Goal: Task Accomplishment & Management: Use online tool/utility

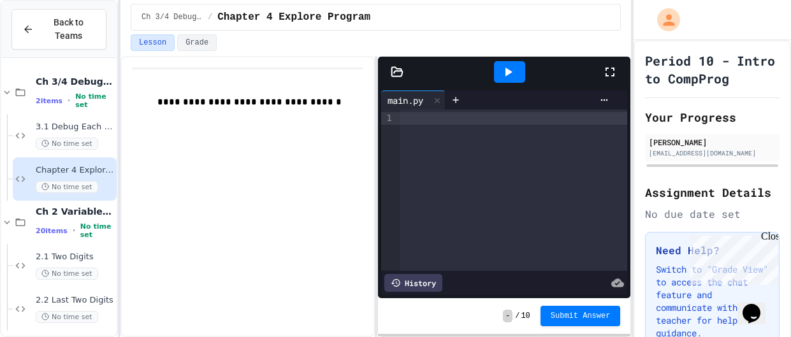
click at [469, 126] on div at bounding box center [513, 190] width 227 height 161
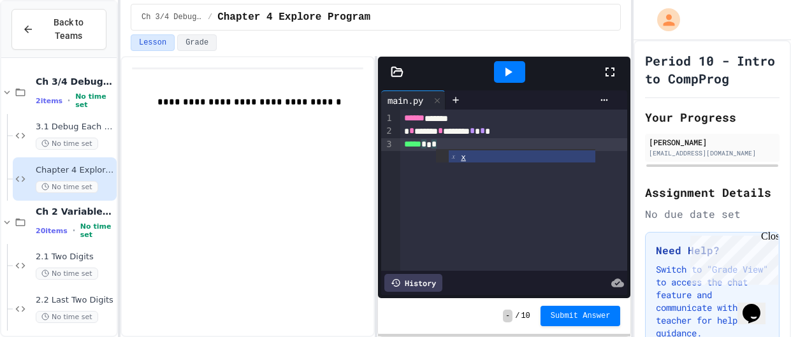
click at [509, 69] on icon at bounding box center [507, 71] width 15 height 15
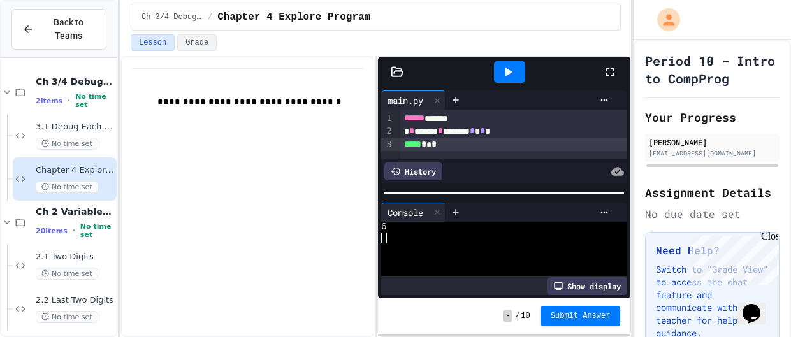
click at [511, 69] on icon at bounding box center [507, 71] width 15 height 15
click at [518, 64] on div at bounding box center [509, 72] width 31 height 22
click at [515, 72] on div at bounding box center [509, 72] width 31 height 22
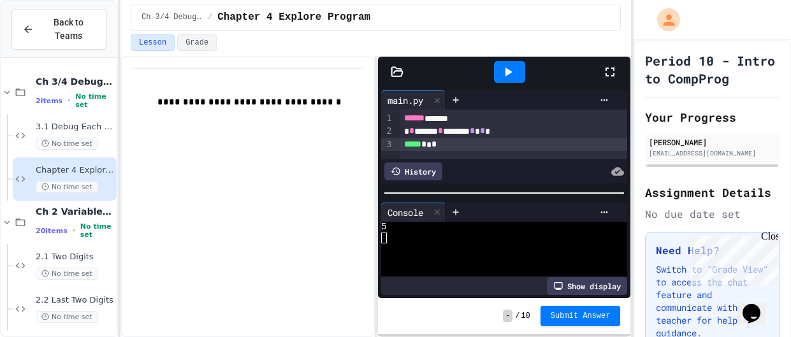
click at [515, 72] on div at bounding box center [509, 72] width 31 height 22
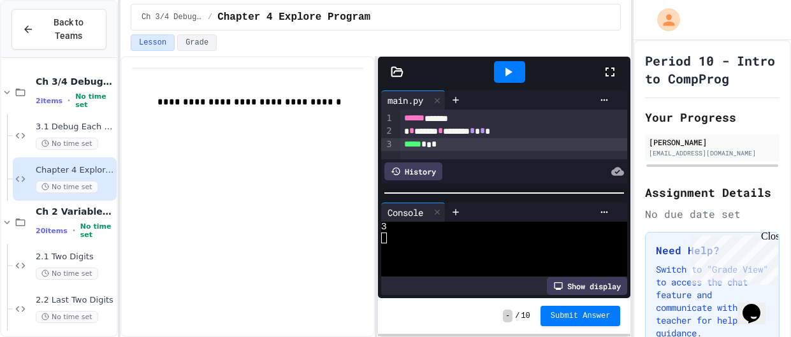
click at [515, 72] on div at bounding box center [509, 72] width 31 height 22
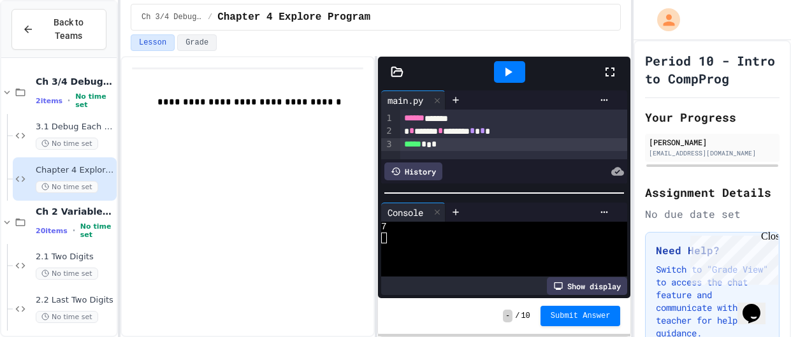
click at [515, 72] on div at bounding box center [509, 72] width 31 height 22
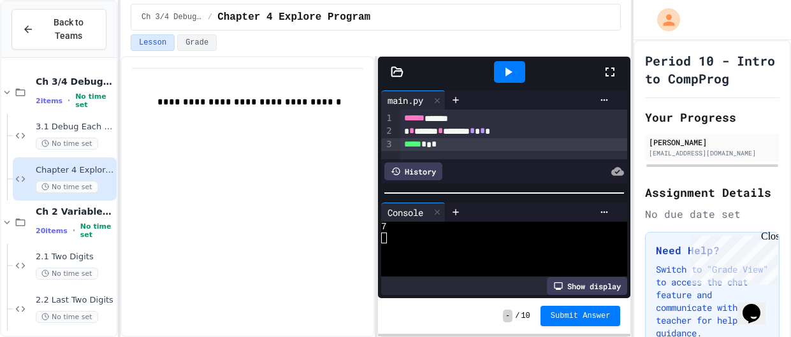
click at [515, 72] on div at bounding box center [509, 72] width 31 height 22
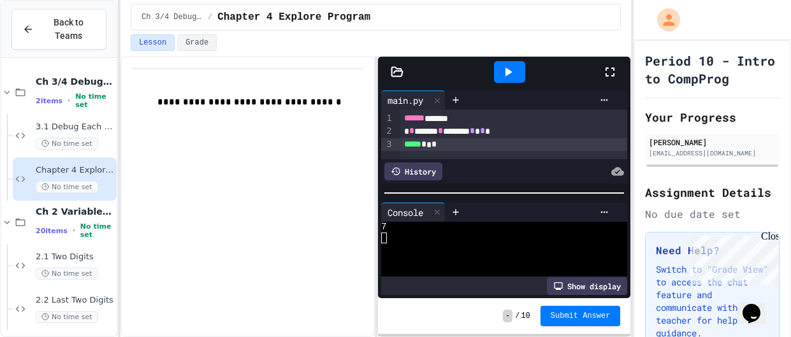
click at [515, 72] on div at bounding box center [509, 72] width 31 height 22
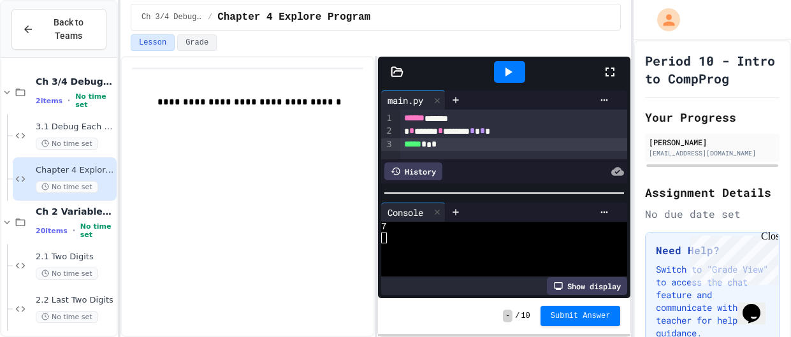
click at [515, 72] on div at bounding box center [509, 72] width 31 height 22
click at [463, 150] on div "***** * * *" at bounding box center [514, 144] width 228 height 13
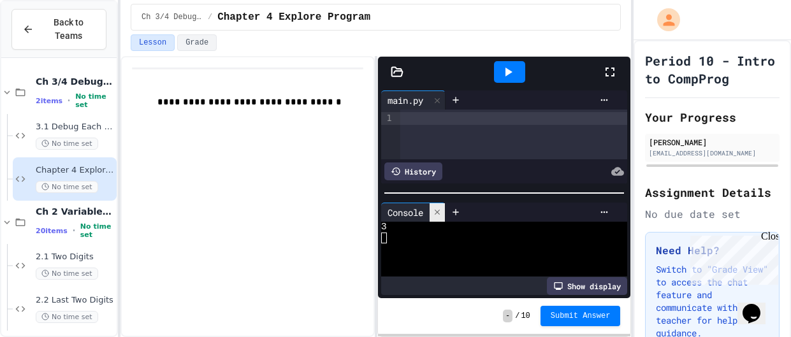
click at [440, 217] on div at bounding box center [437, 212] width 15 height 18
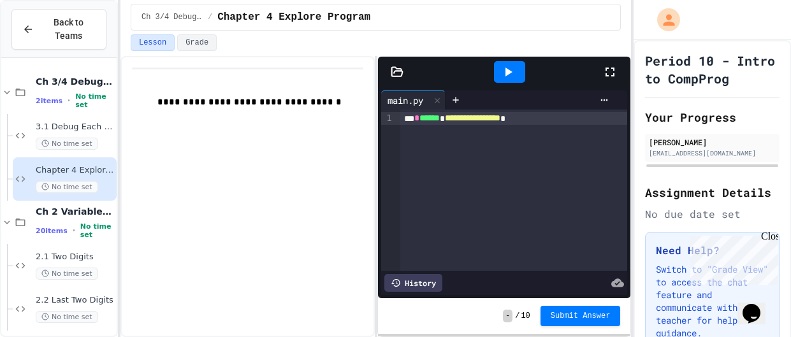
click at [580, 114] on div "**********" at bounding box center [514, 118] width 228 height 13
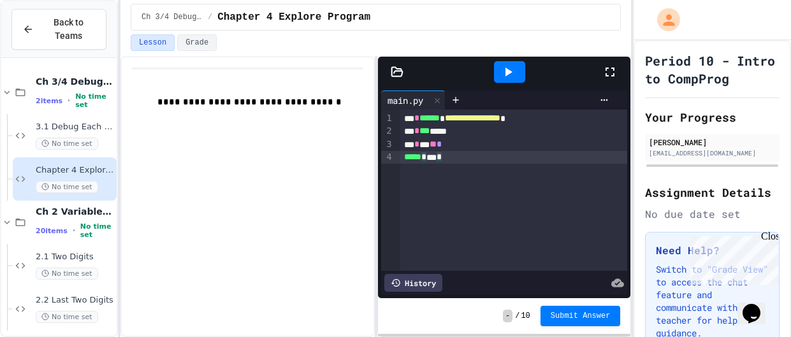
click at [505, 74] on icon at bounding box center [508, 72] width 7 height 9
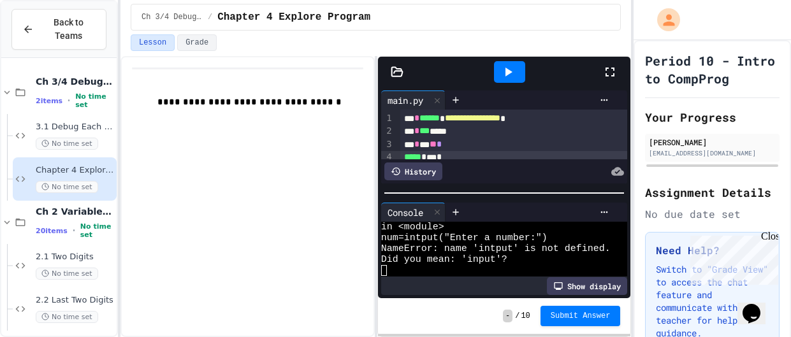
scroll to position [3, 0]
click at [436, 218] on div at bounding box center [437, 212] width 15 height 18
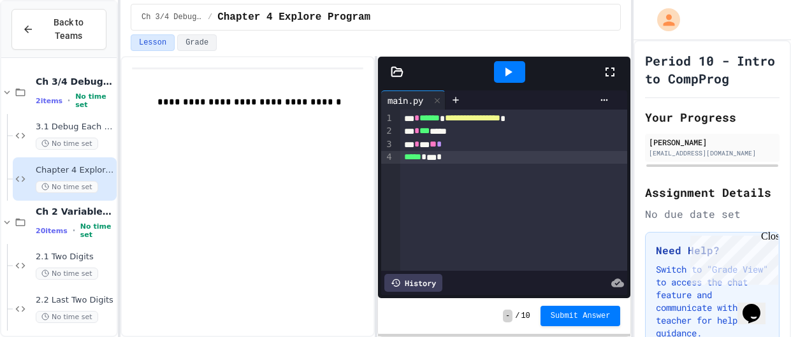
scroll to position [0, 0]
click at [440, 114] on span "******" at bounding box center [429, 117] width 20 height 9
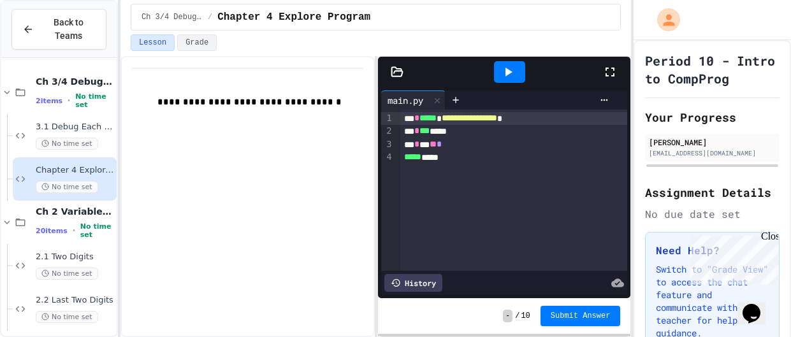
click at [514, 64] on icon at bounding box center [507, 71] width 15 height 15
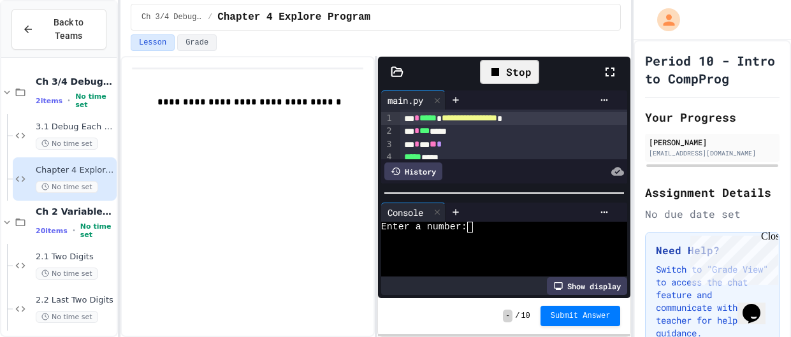
click at [470, 225] on textarea "Terminal input" at bounding box center [470, 227] width 6 height 11
click at [475, 225] on div "Enter a number:2" at bounding box center [498, 227] width 235 height 11
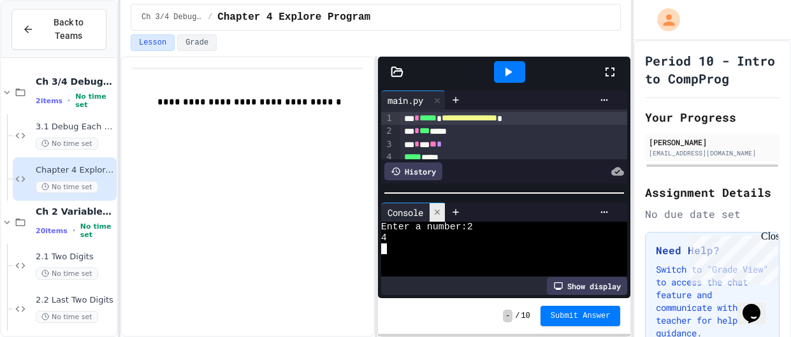
click at [439, 209] on icon at bounding box center [437, 212] width 9 height 9
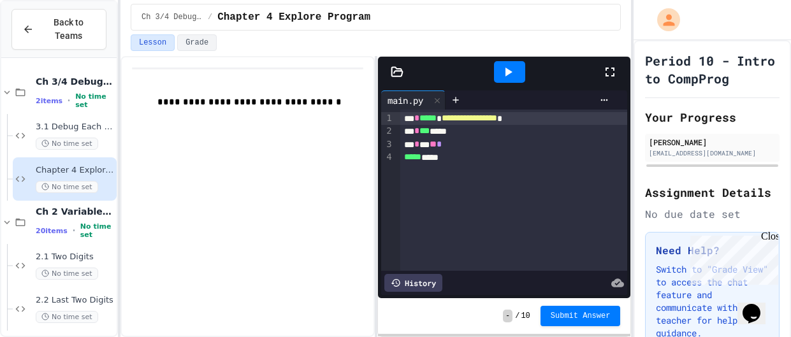
click at [506, 71] on icon at bounding box center [508, 72] width 7 height 9
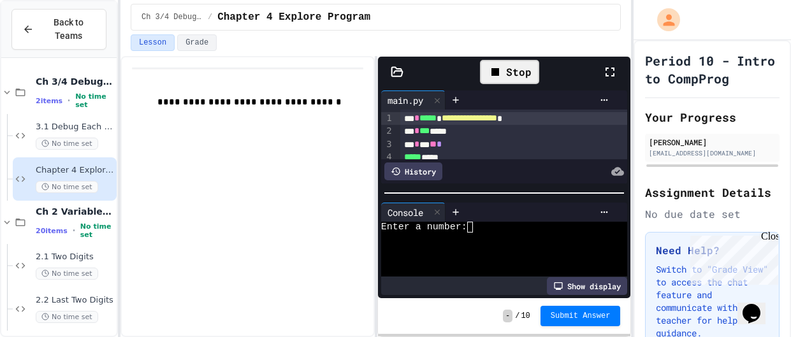
click at [470, 225] on textarea "Terminal input" at bounding box center [470, 227] width 6 height 11
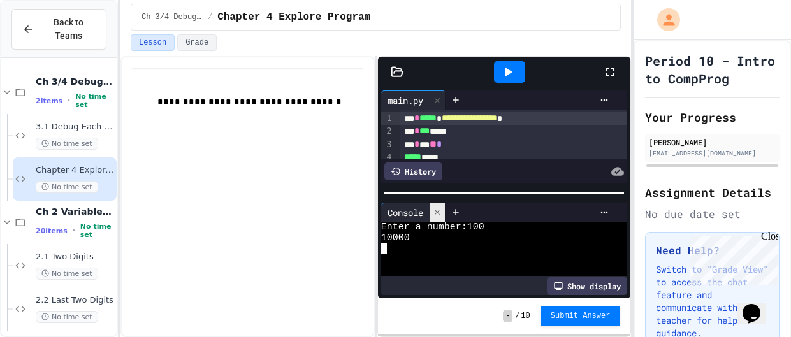
click at [439, 212] on icon at bounding box center [437, 212] width 5 height 5
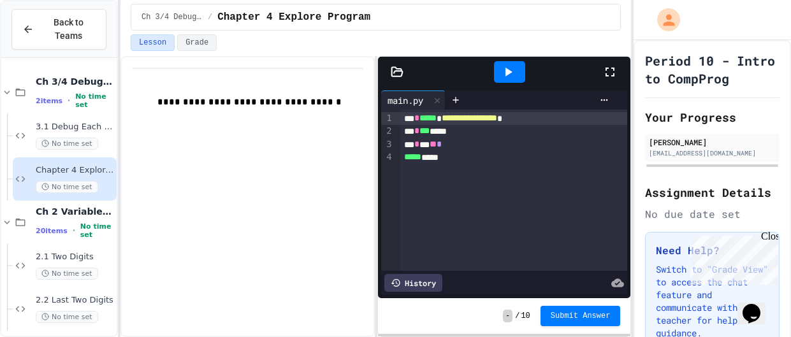
click at [482, 160] on div "***** *****" at bounding box center [514, 157] width 228 height 13
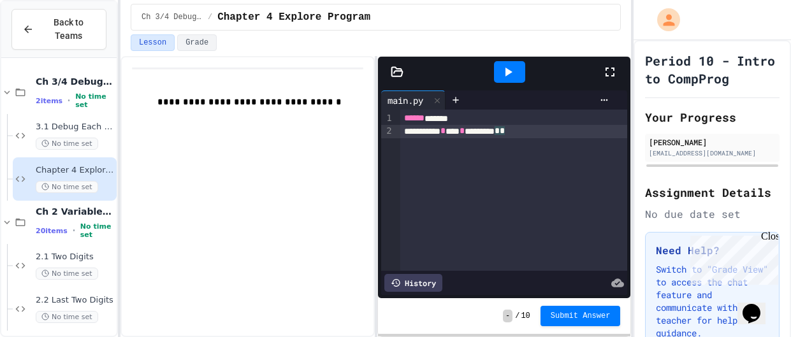
click at [465, 128] on span "*" at bounding box center [462, 130] width 5 height 9
click at [576, 127] on div "**********" at bounding box center [514, 131] width 228 height 13
click at [511, 135] on span "*" at bounding box center [508, 130] width 5 height 9
click at [597, 130] on div "**********" at bounding box center [514, 131] width 228 height 13
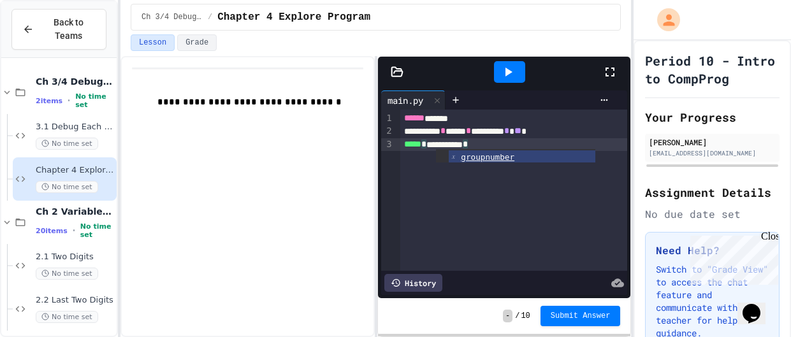
click at [523, 192] on div "**********" at bounding box center [514, 190] width 228 height 161
click at [498, 65] on div at bounding box center [509, 72] width 31 height 22
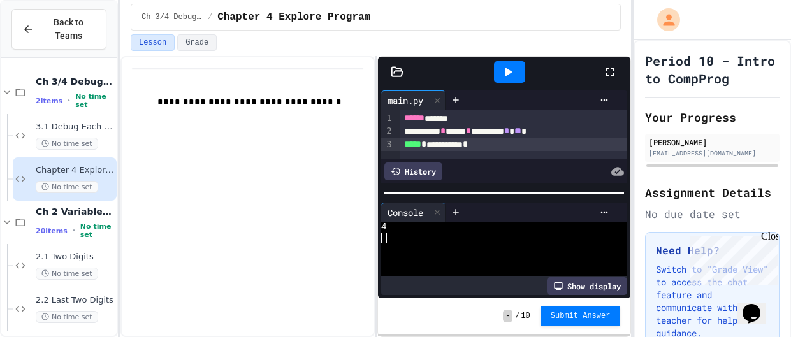
click at [500, 69] on icon at bounding box center [507, 71] width 15 height 15
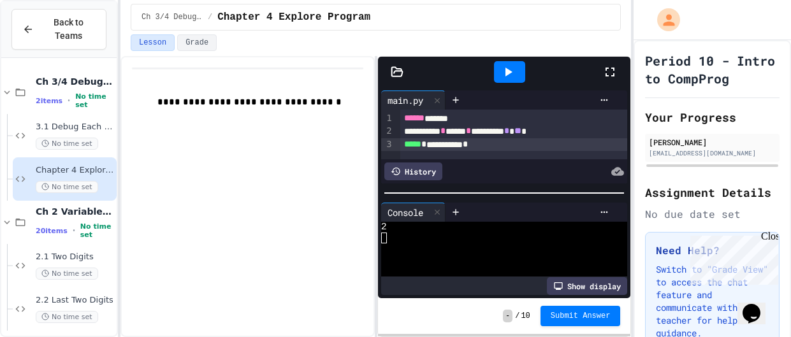
click at [500, 69] on icon at bounding box center [507, 71] width 15 height 15
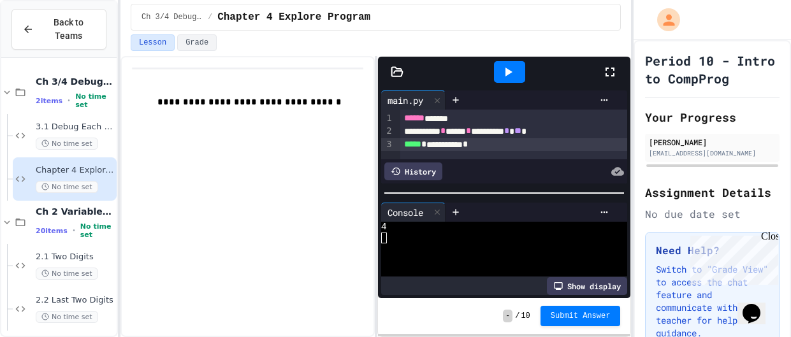
click at [500, 69] on icon at bounding box center [507, 71] width 15 height 15
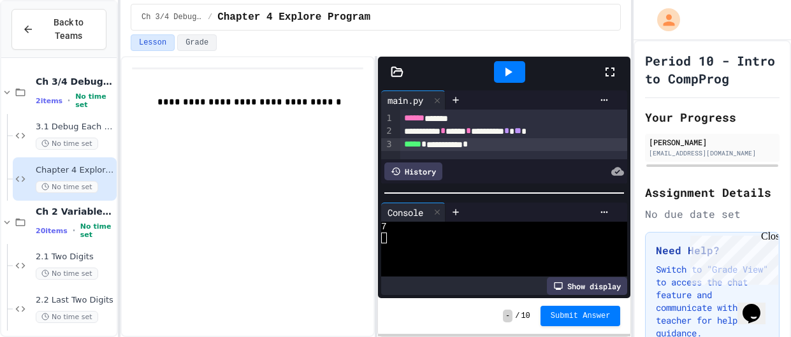
click at [500, 69] on icon at bounding box center [507, 71] width 15 height 15
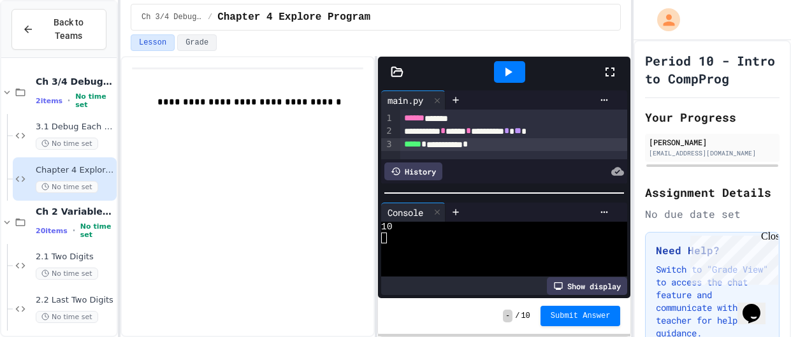
click at [500, 69] on icon at bounding box center [507, 71] width 15 height 15
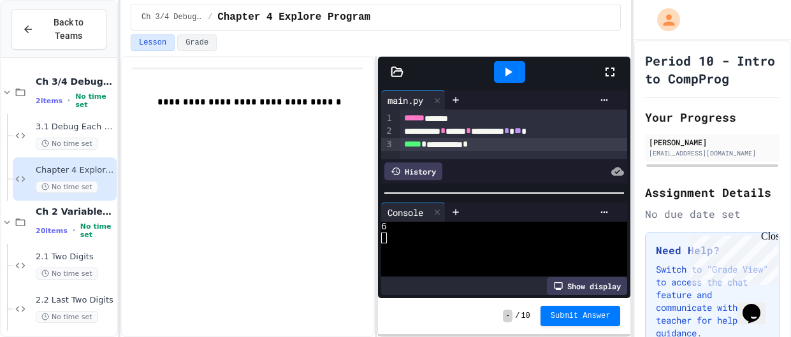
click at [500, 69] on icon at bounding box center [507, 71] width 15 height 15
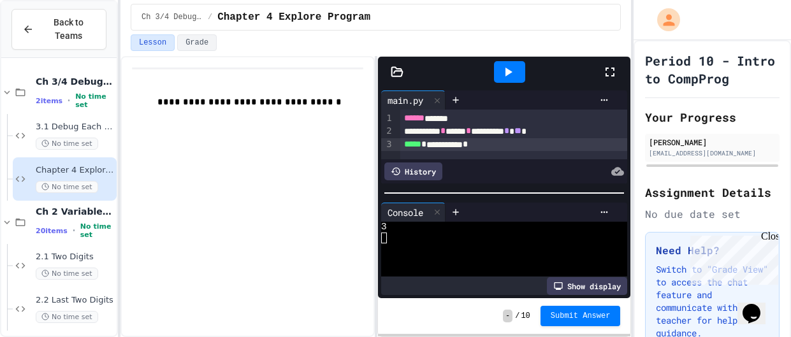
click at [500, 69] on icon at bounding box center [507, 71] width 15 height 15
click at [510, 80] on div at bounding box center [509, 72] width 31 height 22
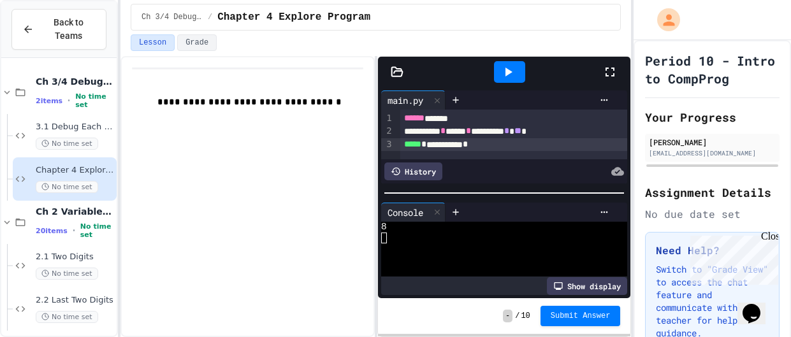
click at [510, 80] on div at bounding box center [509, 72] width 31 height 22
click at [510, 80] on div "Stop" at bounding box center [509, 72] width 59 height 24
click at [510, 80] on div at bounding box center [509, 72] width 31 height 22
click at [440, 215] on icon at bounding box center [437, 212] width 9 height 9
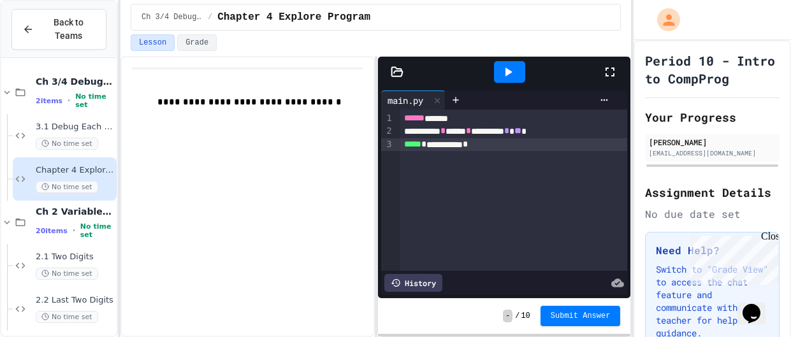
click at [405, 113] on span "******" at bounding box center [414, 117] width 20 height 9
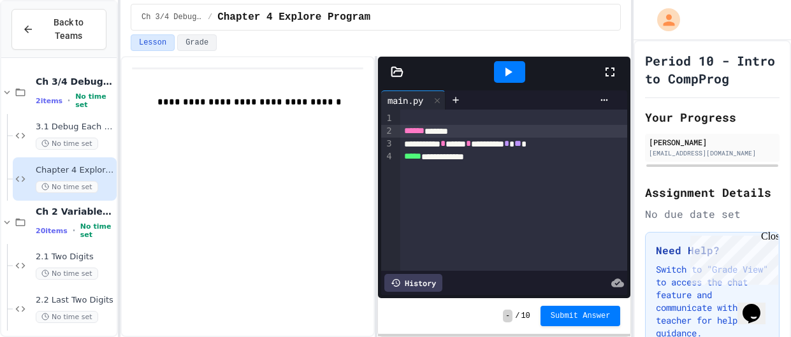
click at [429, 113] on div at bounding box center [514, 118] width 228 height 13
click at [405, 133] on span "******" at bounding box center [414, 130] width 20 height 9
click at [423, 120] on div at bounding box center [514, 118] width 228 height 13
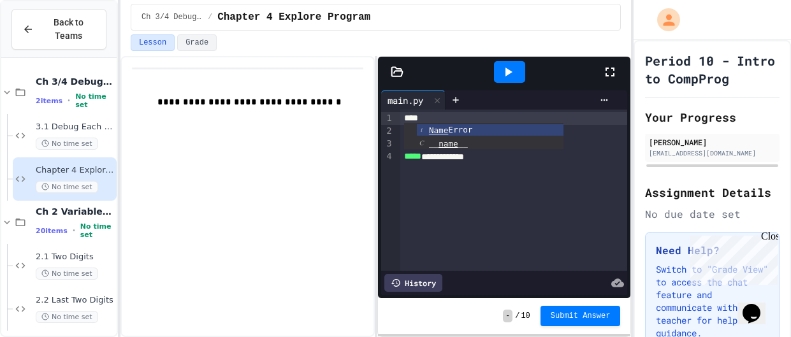
click at [574, 201] on div "**********" at bounding box center [514, 190] width 228 height 161
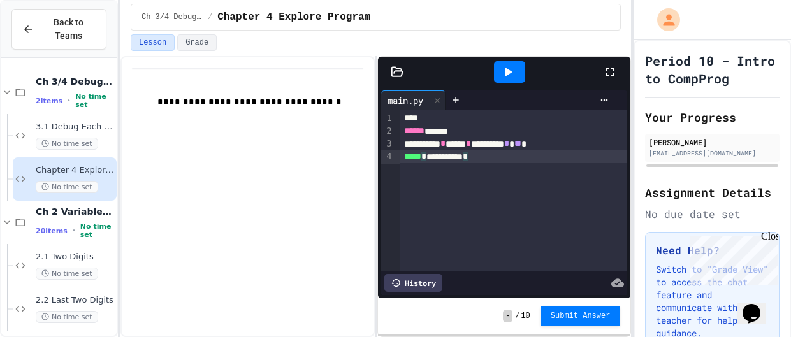
click at [498, 115] on div "****" at bounding box center [514, 118] width 228 height 13
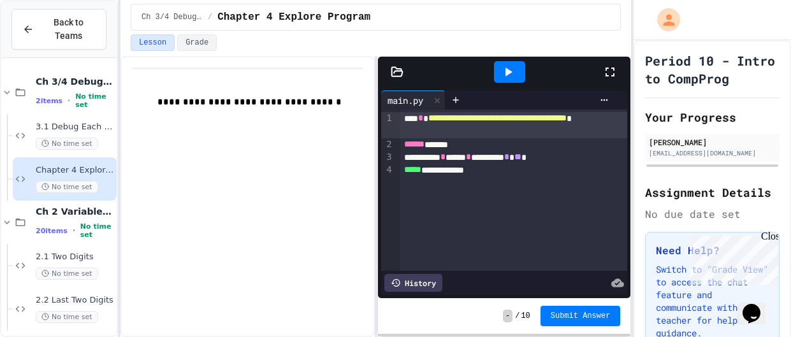
click at [432, 122] on div "**********" at bounding box center [514, 125] width 228 height 26
click at [498, 168] on div "**********" at bounding box center [514, 170] width 228 height 13
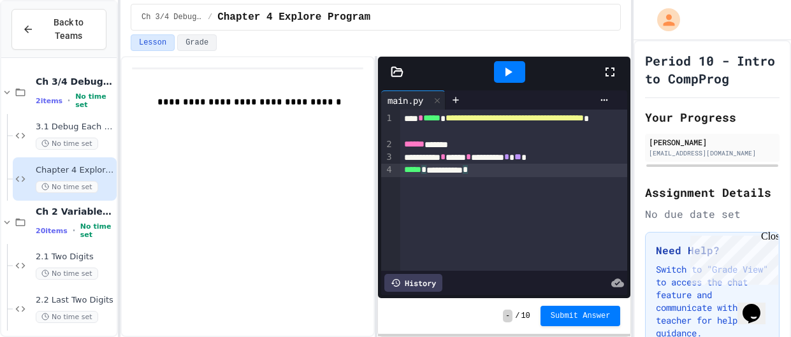
click at [468, 174] on span "*" at bounding box center [465, 169] width 5 height 9
click at [502, 167] on div "***** ****** ******* *" at bounding box center [514, 170] width 228 height 13
click at [467, 169] on span "*******" at bounding box center [456, 169] width 24 height 9
click at [540, 169] on div "**********" at bounding box center [514, 170] width 228 height 13
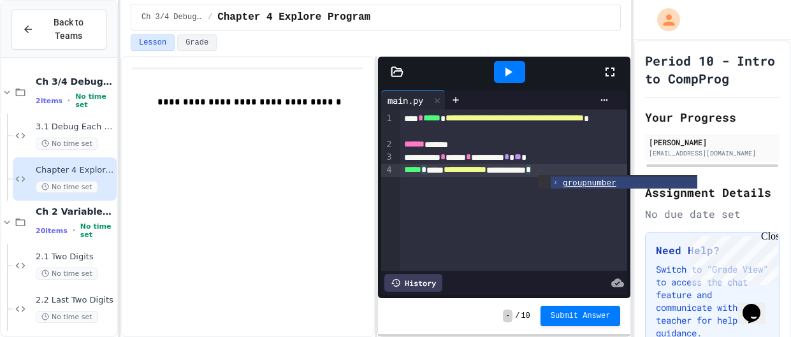
click at [584, 205] on div "**********" at bounding box center [514, 190] width 228 height 161
click at [505, 71] on icon at bounding box center [508, 72] width 7 height 9
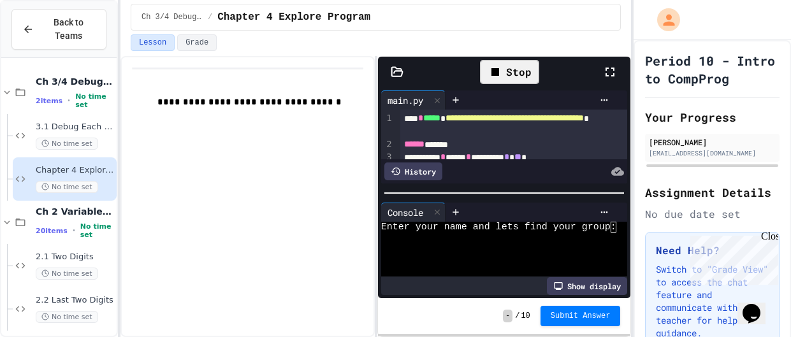
click at [614, 229] on textarea "Terminal input" at bounding box center [614, 227] width 6 height 11
click at [437, 210] on icon at bounding box center [437, 212] width 5 height 5
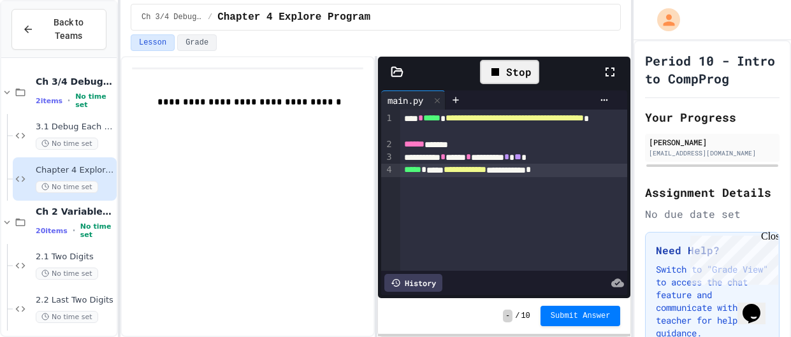
click at [489, 122] on span "**********" at bounding box center [515, 117] width 138 height 9
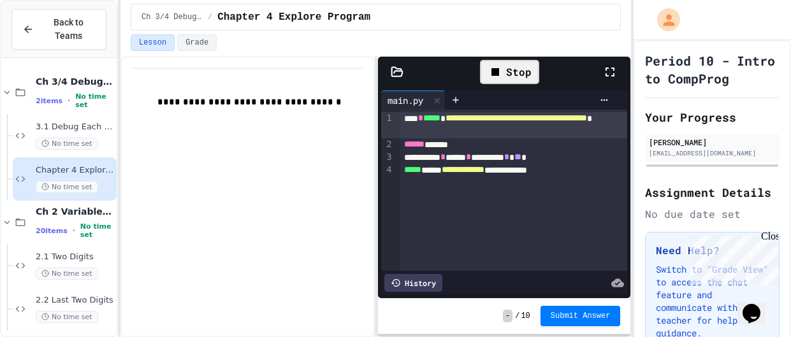
click at [498, 66] on icon at bounding box center [495, 71] width 15 height 15
click at [499, 66] on div at bounding box center [509, 72] width 31 height 22
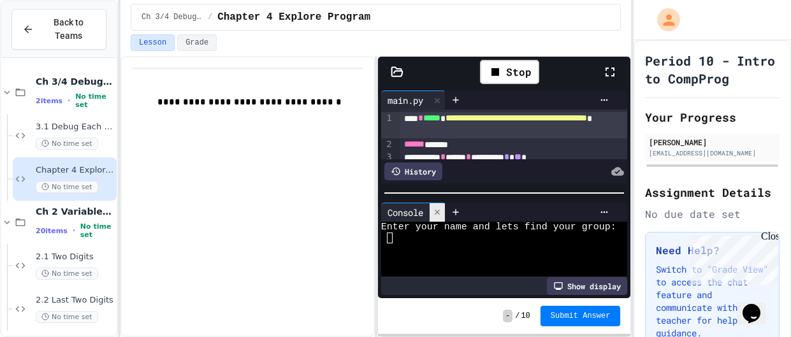
click at [444, 207] on div at bounding box center [437, 212] width 15 height 18
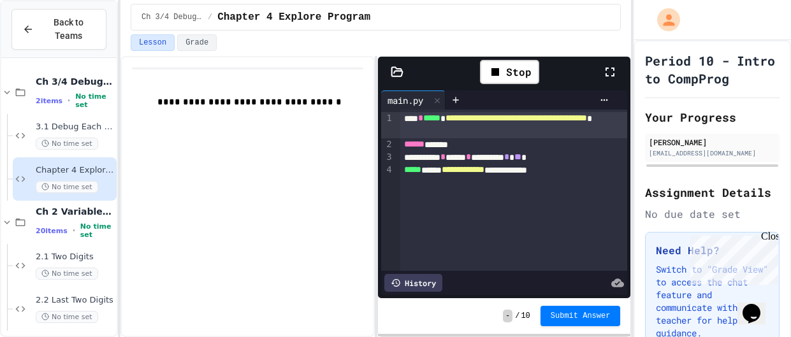
click at [481, 122] on span "**********" at bounding box center [516, 117] width 141 height 9
click at [484, 122] on span "**********" at bounding box center [516, 117] width 141 height 9
click at [500, 61] on div "Stop" at bounding box center [509, 72] width 59 height 24
click at [482, 122] on span "**********" at bounding box center [516, 117] width 141 height 9
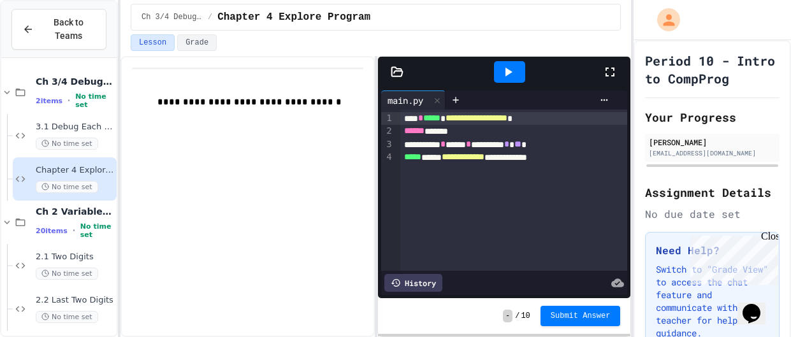
click at [504, 66] on icon at bounding box center [507, 71] width 15 height 15
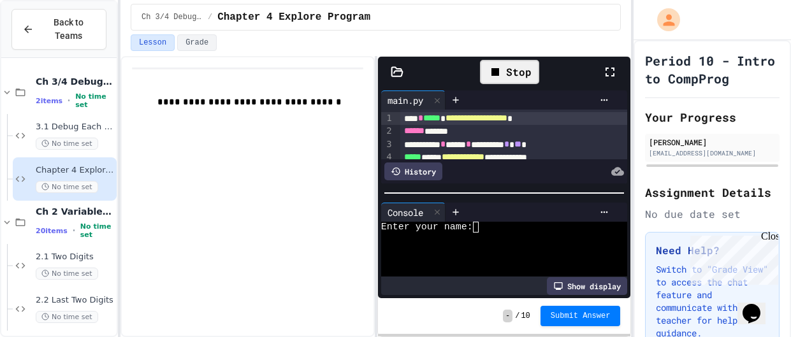
click at [479, 223] on textarea "Terminal input" at bounding box center [482, 227] width 6 height 11
type textarea "*"
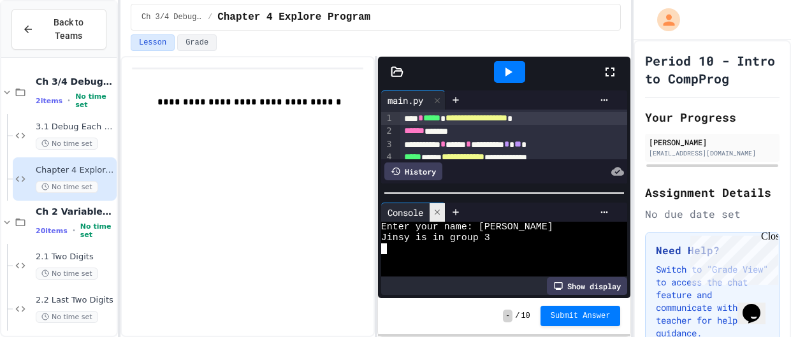
click at [439, 215] on icon at bounding box center [437, 212] width 9 height 9
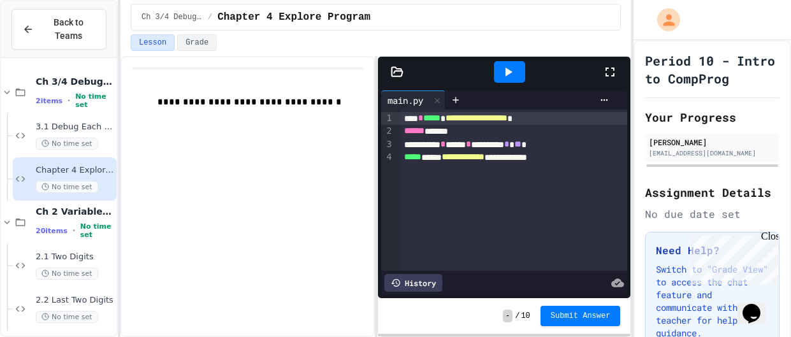
click at [511, 83] on div at bounding box center [510, 72] width 44 height 34
click at [511, 80] on div at bounding box center [509, 72] width 31 height 22
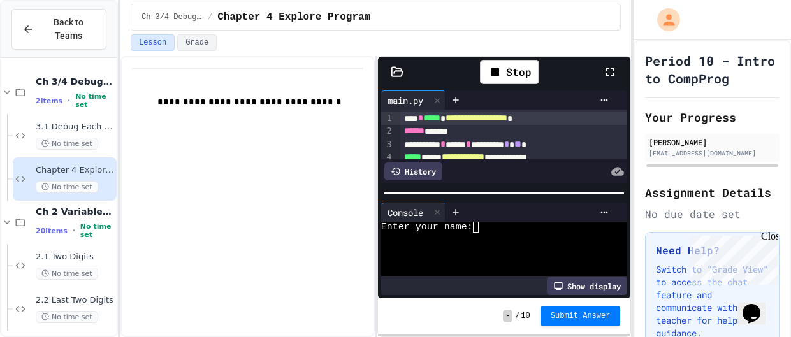
click at [483, 226] on textarea "Terminal input" at bounding box center [482, 227] width 6 height 11
type textarea "*"
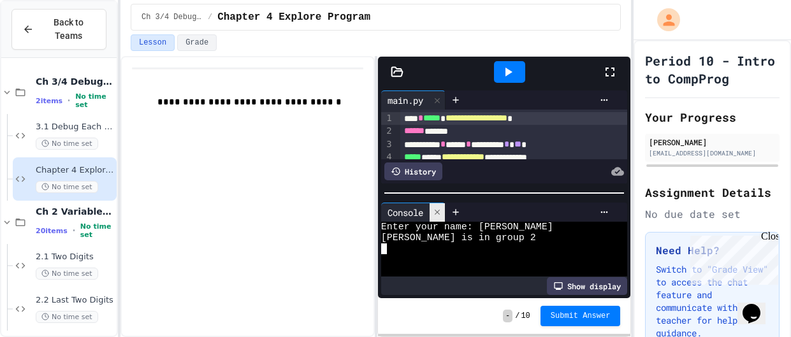
click at [440, 212] on icon at bounding box center [437, 212] width 9 height 9
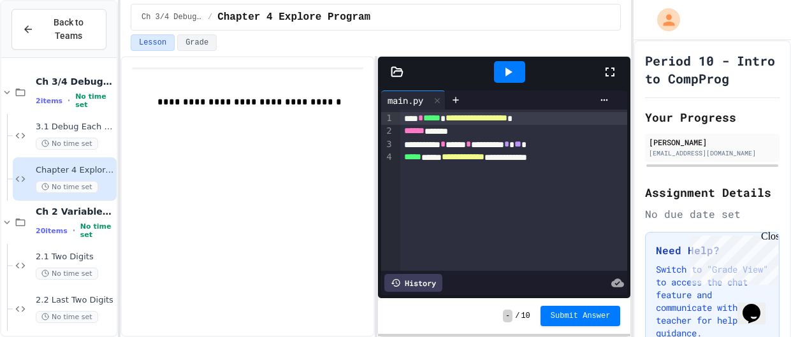
click at [502, 77] on icon at bounding box center [507, 71] width 15 height 15
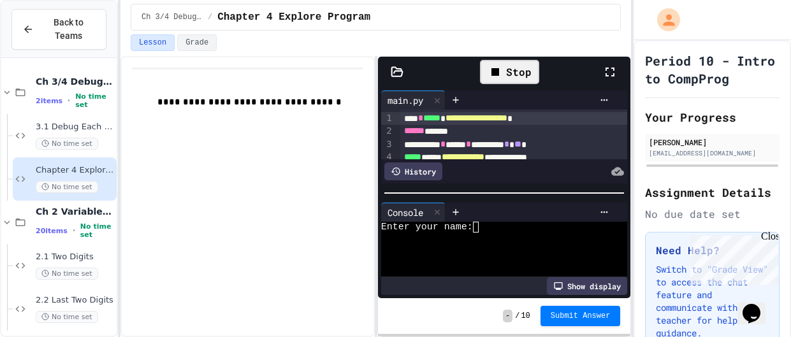
click at [482, 224] on textarea "Terminal input" at bounding box center [482, 227] width 6 height 11
type textarea "*"
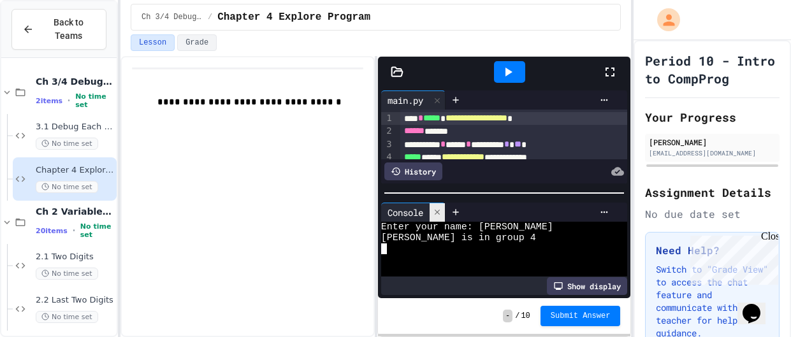
click at [441, 208] on icon at bounding box center [437, 212] width 9 height 9
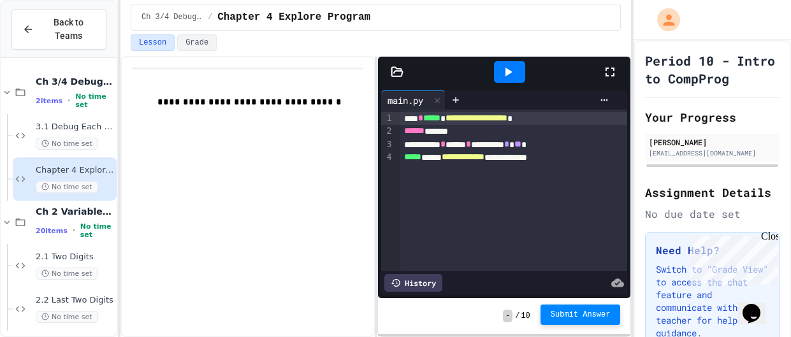
click at [572, 314] on span "Submit Answer" at bounding box center [581, 315] width 60 height 10
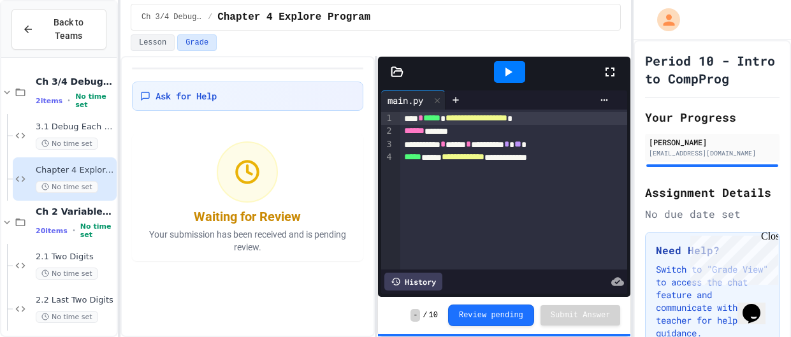
click at [509, 73] on icon at bounding box center [507, 71] width 15 height 15
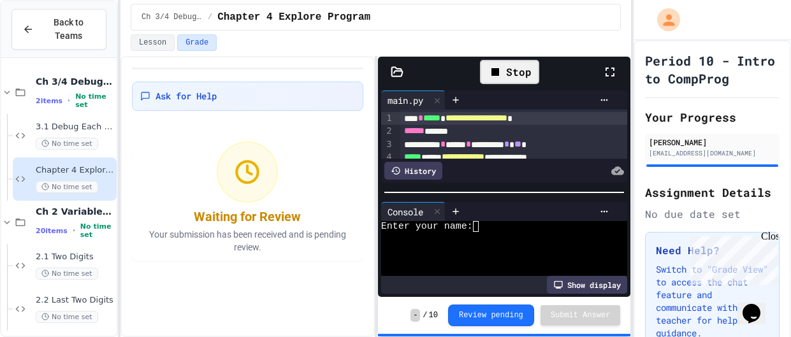
click at [481, 224] on textarea "Terminal input" at bounding box center [482, 226] width 6 height 11
type textarea "*"
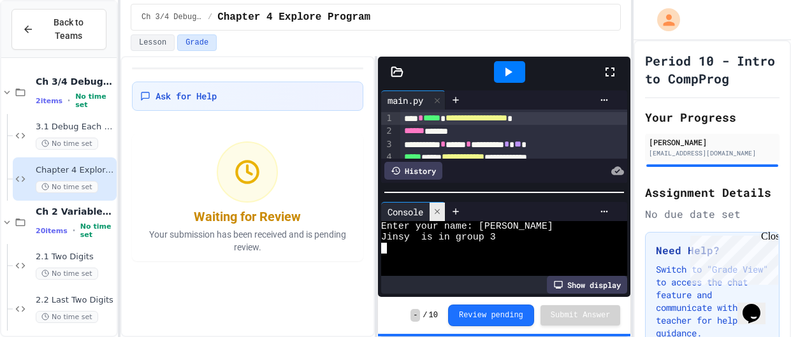
click at [435, 213] on icon at bounding box center [437, 211] width 9 height 9
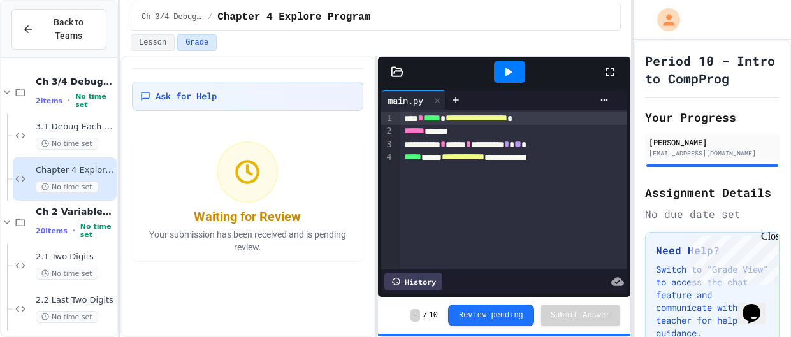
click at [508, 91] on div at bounding box center [531, 100] width 170 height 19
click at [511, 74] on icon at bounding box center [507, 71] width 15 height 15
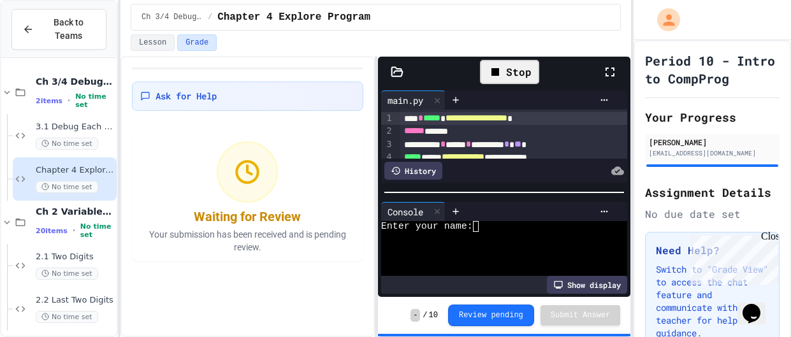
click at [481, 223] on textarea "Terminal input" at bounding box center [482, 226] width 6 height 11
type textarea "*"
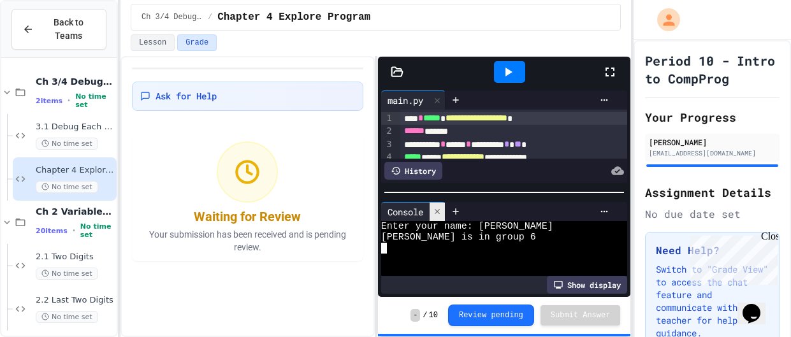
click at [433, 212] on div at bounding box center [437, 212] width 15 height 18
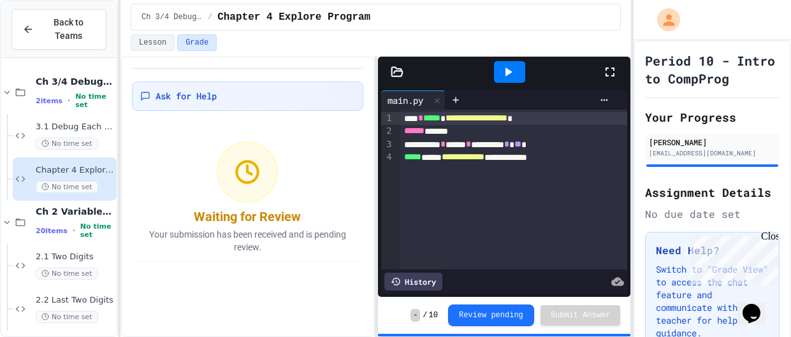
click at [504, 71] on icon at bounding box center [507, 71] width 15 height 15
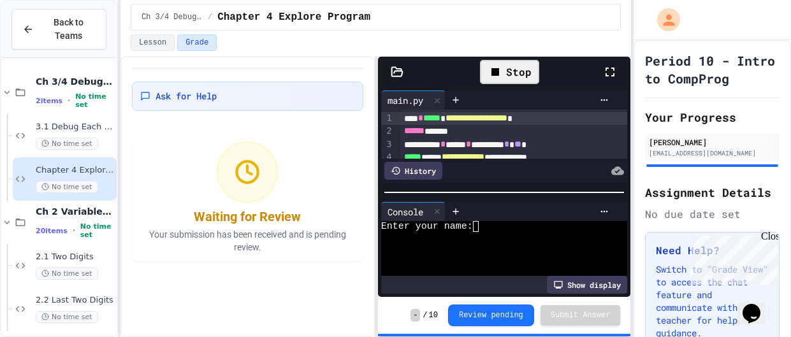
click at [484, 232] on div at bounding box center [498, 237] width 235 height 11
type textarea "*"
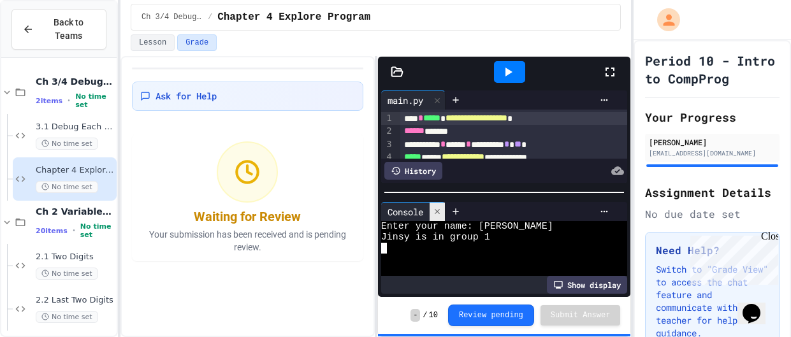
click at [442, 214] on icon at bounding box center [437, 211] width 9 height 9
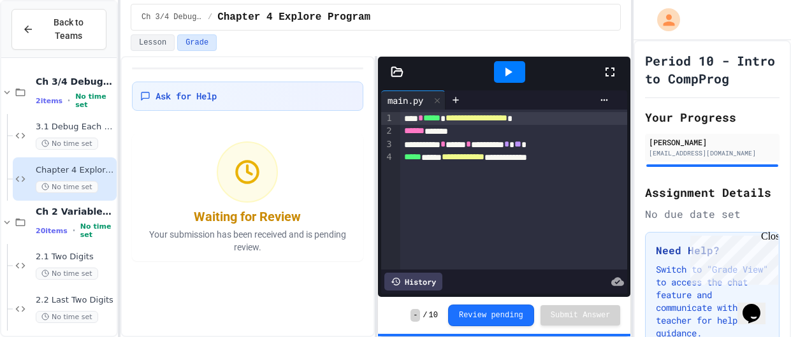
click at [514, 66] on icon at bounding box center [507, 71] width 15 height 15
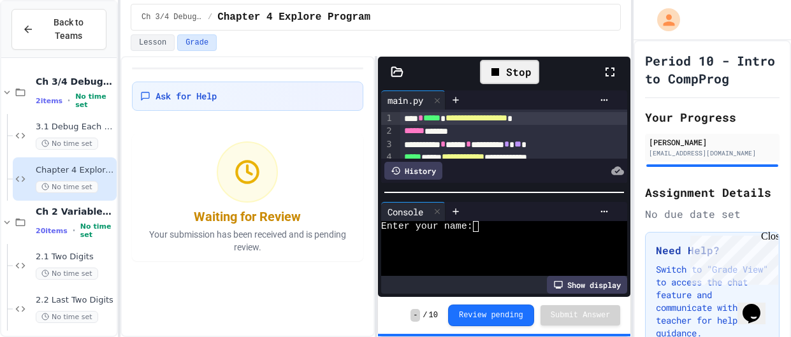
click at [479, 224] on textarea "Terminal input" at bounding box center [482, 226] width 6 height 11
type textarea "*"
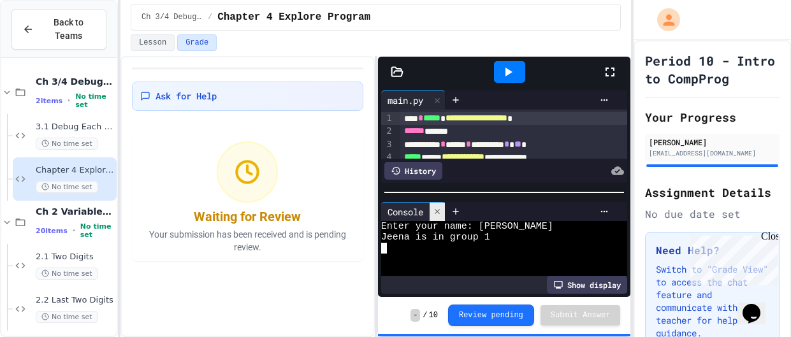
click at [438, 206] on div at bounding box center [437, 212] width 15 height 18
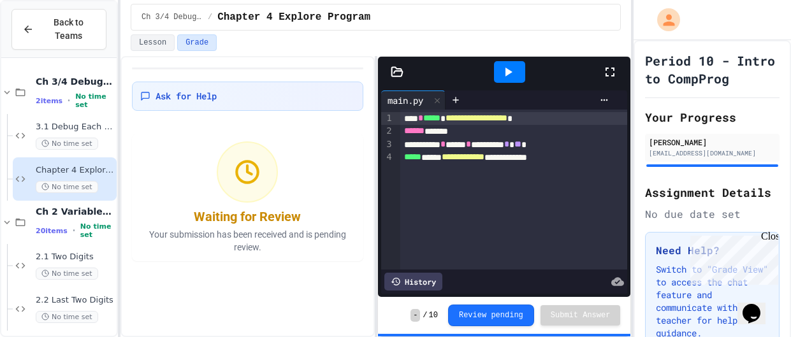
click at [511, 75] on icon at bounding box center [507, 71] width 15 height 15
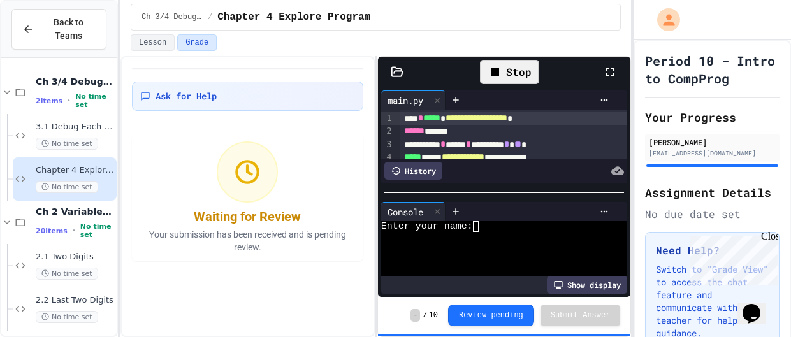
click at [479, 228] on textarea "Terminal input" at bounding box center [482, 226] width 6 height 11
type textarea "*"
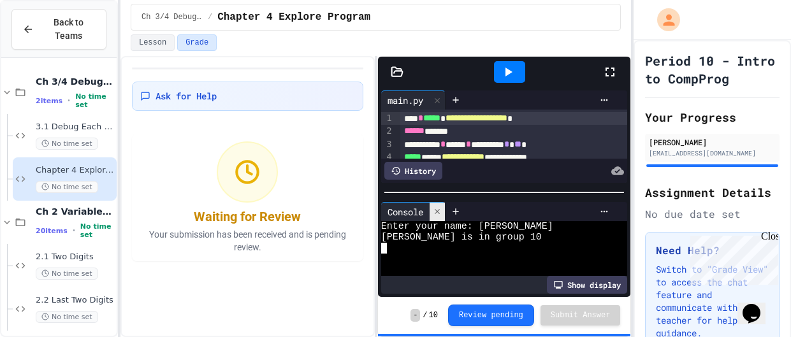
click at [440, 209] on icon at bounding box center [437, 211] width 9 height 9
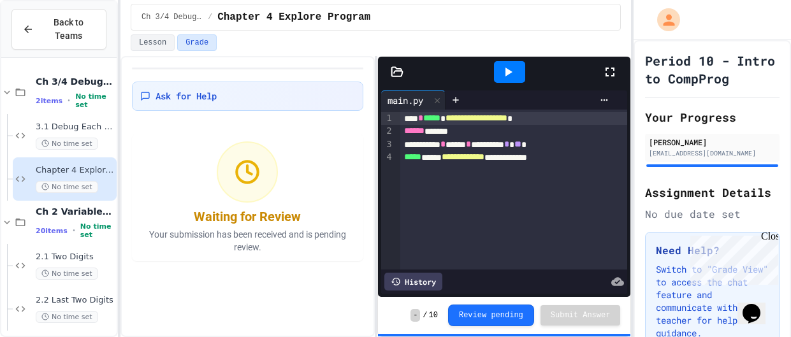
click at [516, 79] on div at bounding box center [509, 72] width 31 height 22
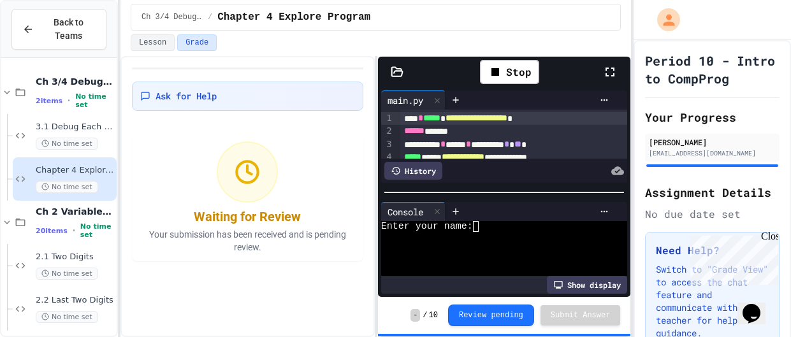
click at [481, 223] on textarea "Terminal input" at bounding box center [482, 226] width 6 height 11
type textarea "*"
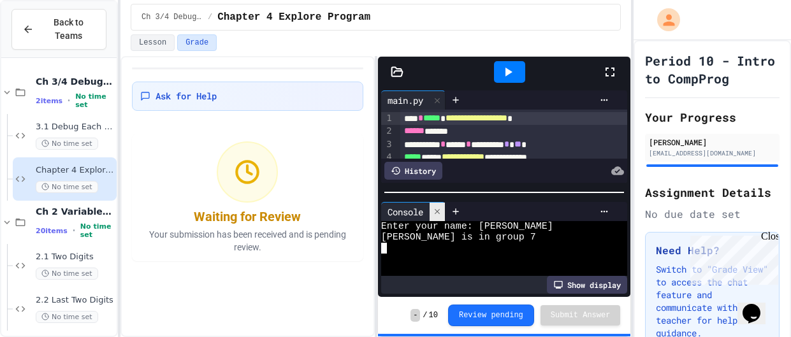
click at [438, 208] on icon at bounding box center [437, 211] width 9 height 9
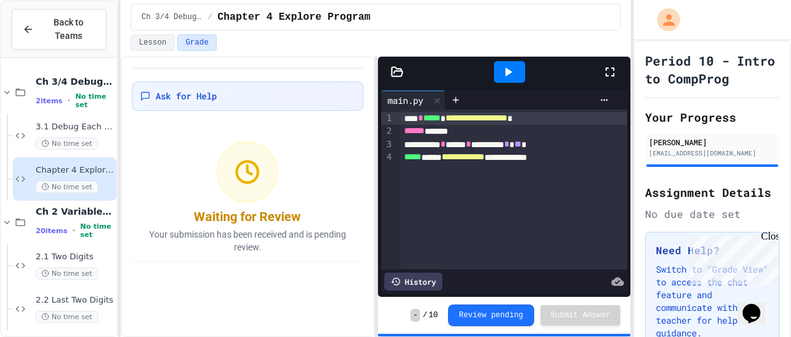
click at [517, 80] on div at bounding box center [509, 72] width 31 height 22
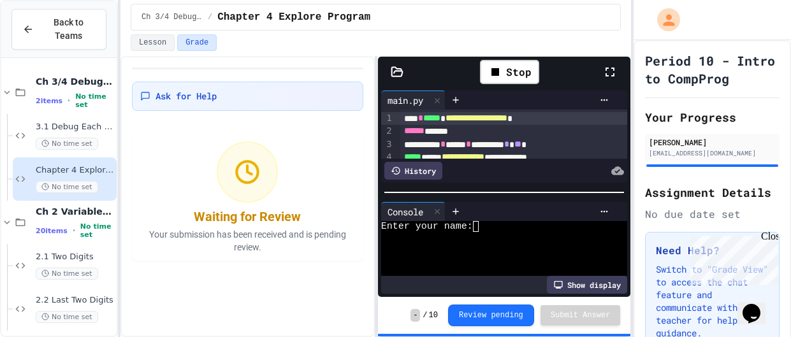
click at [483, 224] on textarea "Terminal input" at bounding box center [482, 226] width 6 height 11
type textarea "*"
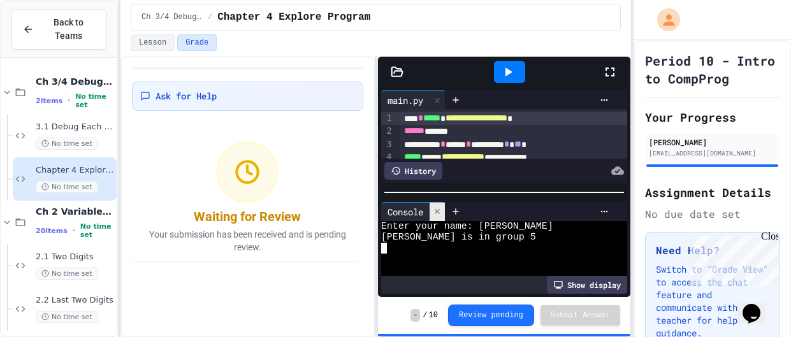
click at [444, 211] on div at bounding box center [437, 212] width 15 height 18
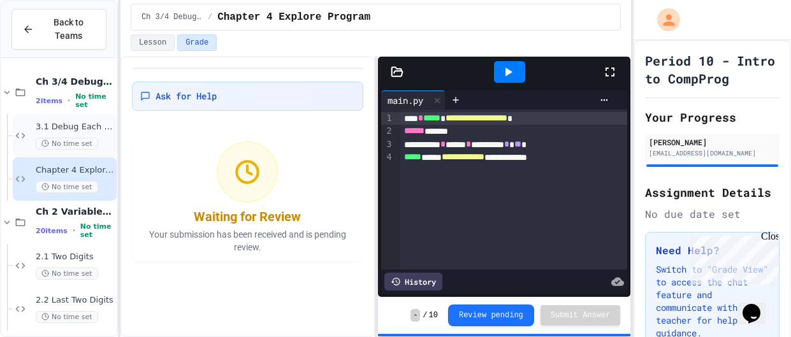
click at [103, 134] on div "3.1 Debug Each Step No time set" at bounding box center [75, 136] width 78 height 28
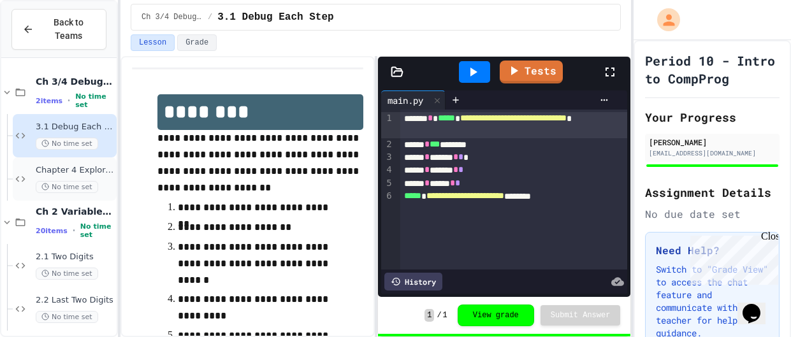
click at [106, 170] on span "Chapter 4 Explore Program" at bounding box center [75, 170] width 78 height 11
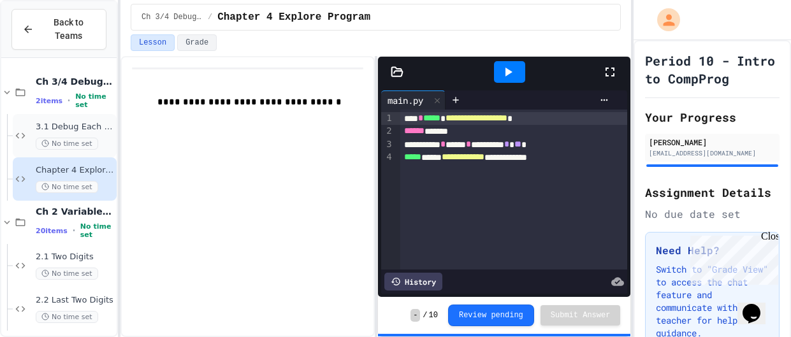
click at [77, 122] on span "3.1 Debug Each Step" at bounding box center [75, 127] width 78 height 11
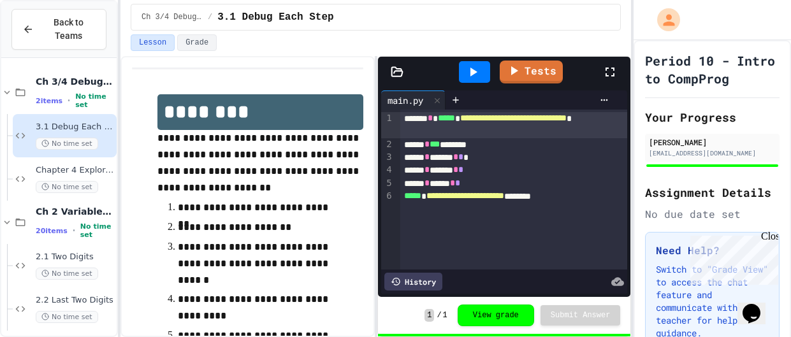
click at [476, 67] on icon at bounding box center [472, 71] width 15 height 15
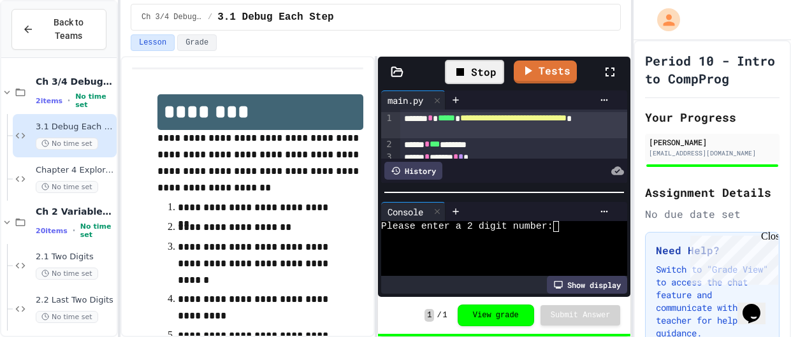
click at [563, 224] on textarea "Terminal input" at bounding box center [562, 226] width 6 height 11
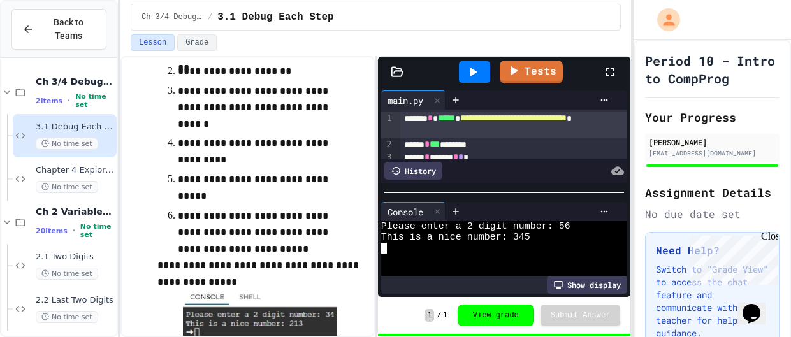
scroll to position [199, 0]
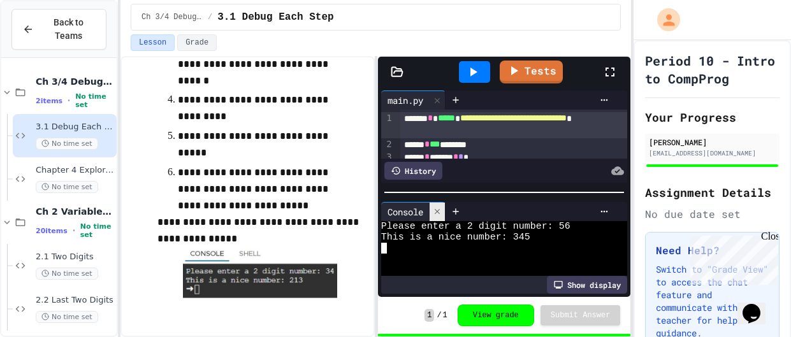
click at [437, 208] on icon at bounding box center [437, 211] width 9 height 9
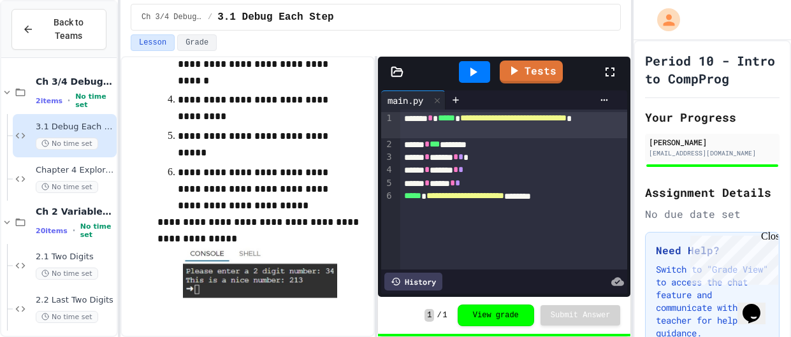
click at [469, 72] on icon at bounding box center [472, 71] width 15 height 15
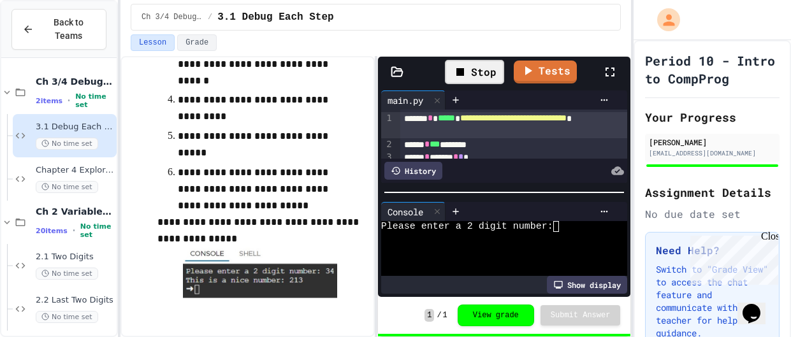
click at [562, 219] on div at bounding box center [531, 211] width 170 height 19
click at [563, 225] on textarea "Terminal input" at bounding box center [562, 226] width 6 height 11
